Goal: Check status: Check status

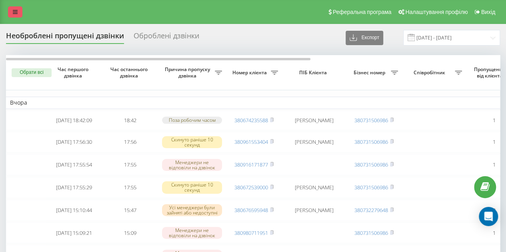
click at [14, 11] on icon at bounding box center [15, 12] width 5 height 6
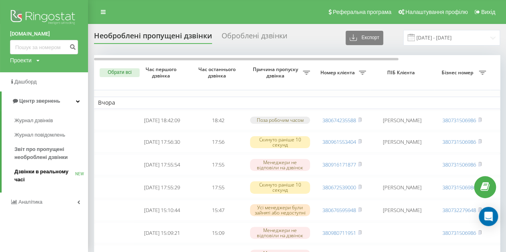
click at [21, 172] on span "Дзвінки в реальному часі" at bounding box center [44, 176] width 61 height 16
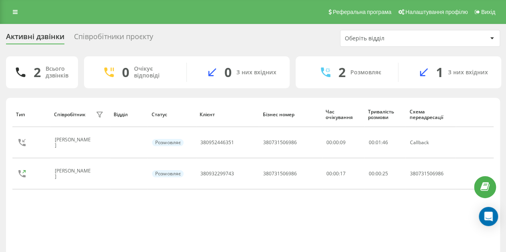
click at [132, 36] on div "Співробітники проєкту" at bounding box center [113, 38] width 79 height 12
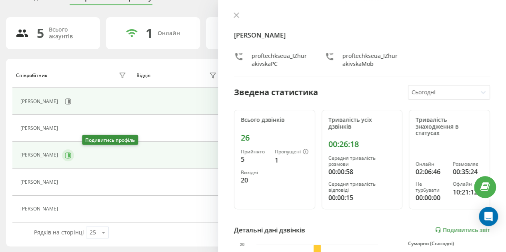
click at [70, 153] on icon at bounding box center [69, 155] width 2 height 4
